Goal: Navigation & Orientation: Find specific page/section

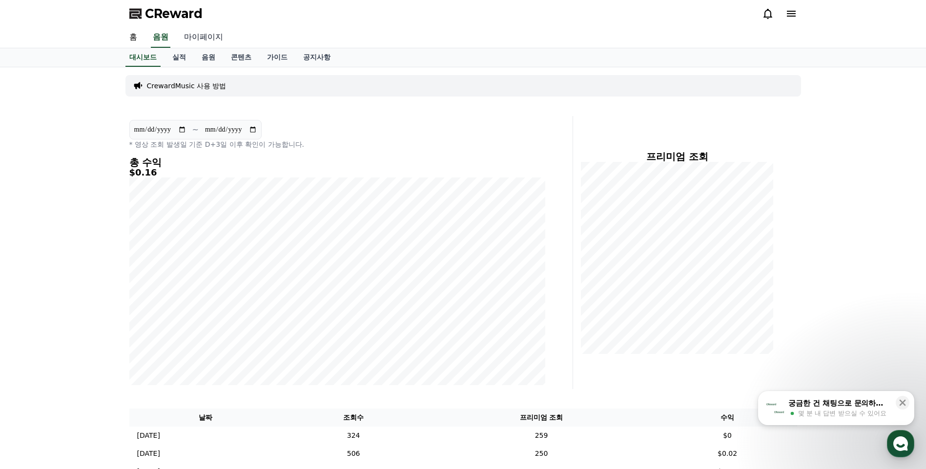
click at [201, 38] on link "마이페이지" at bounding box center [203, 37] width 55 height 20
select select "**********"
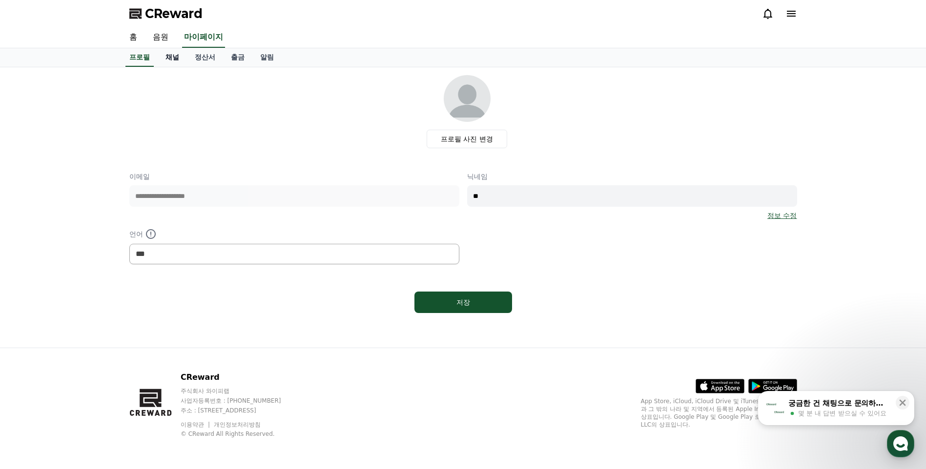
click at [178, 57] on link "채널" at bounding box center [172, 57] width 29 height 19
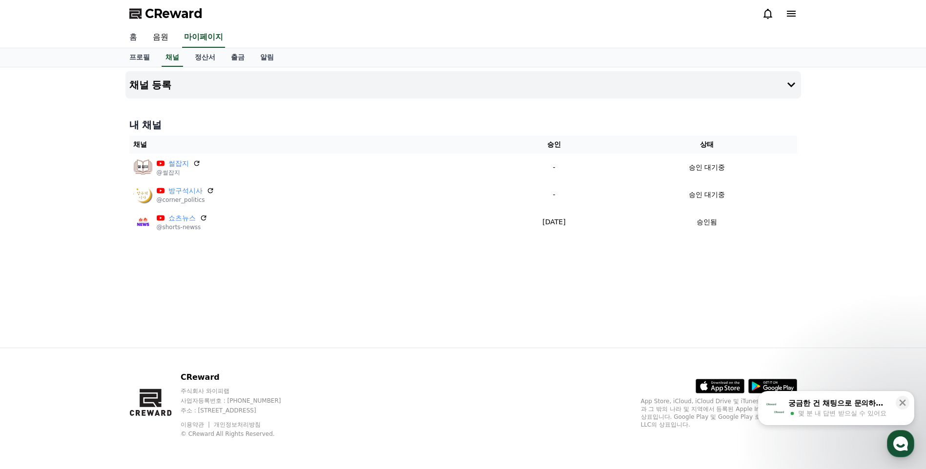
click at [129, 36] on link "홈" at bounding box center [132, 37] width 23 height 20
